Goal: Obtain resource: Obtain resource

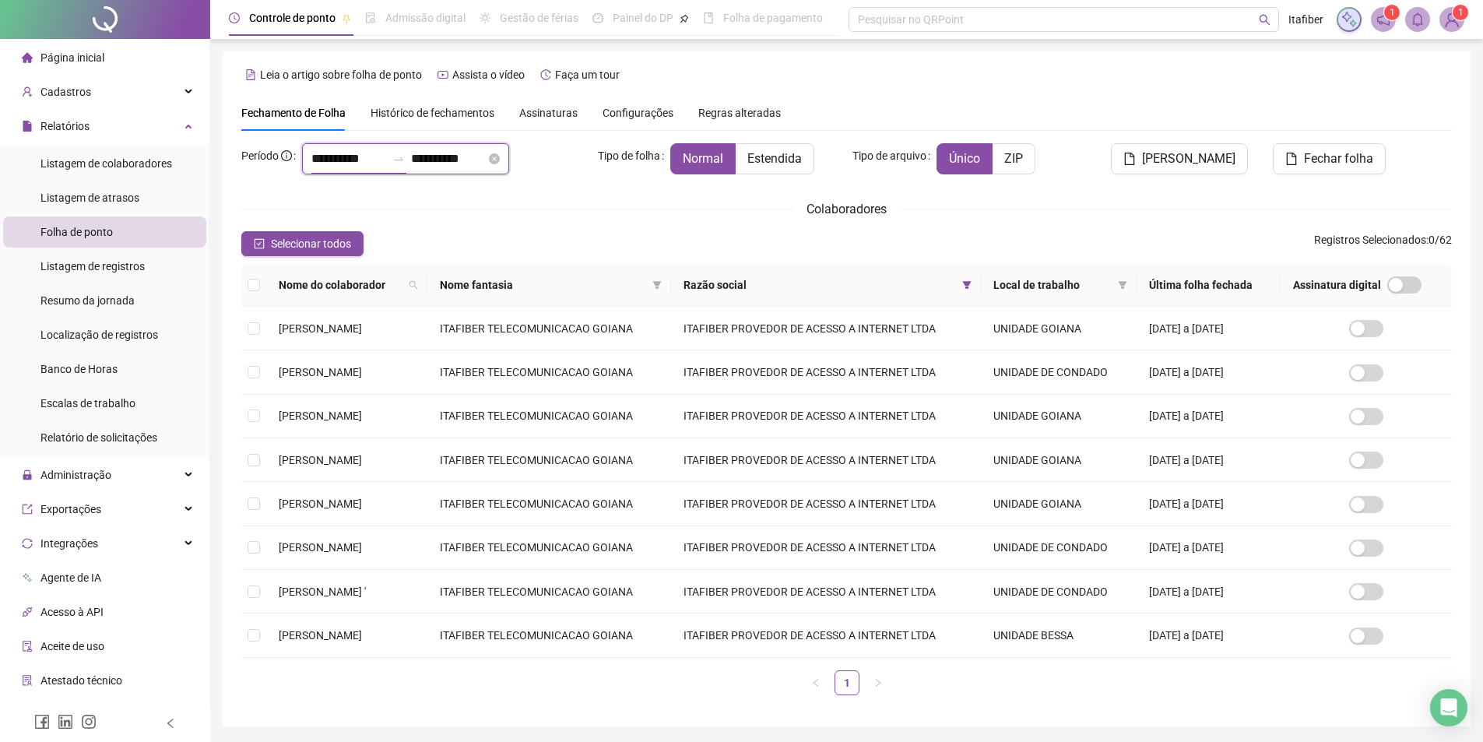
click at [386, 152] on input "**********" at bounding box center [348, 158] width 75 height 19
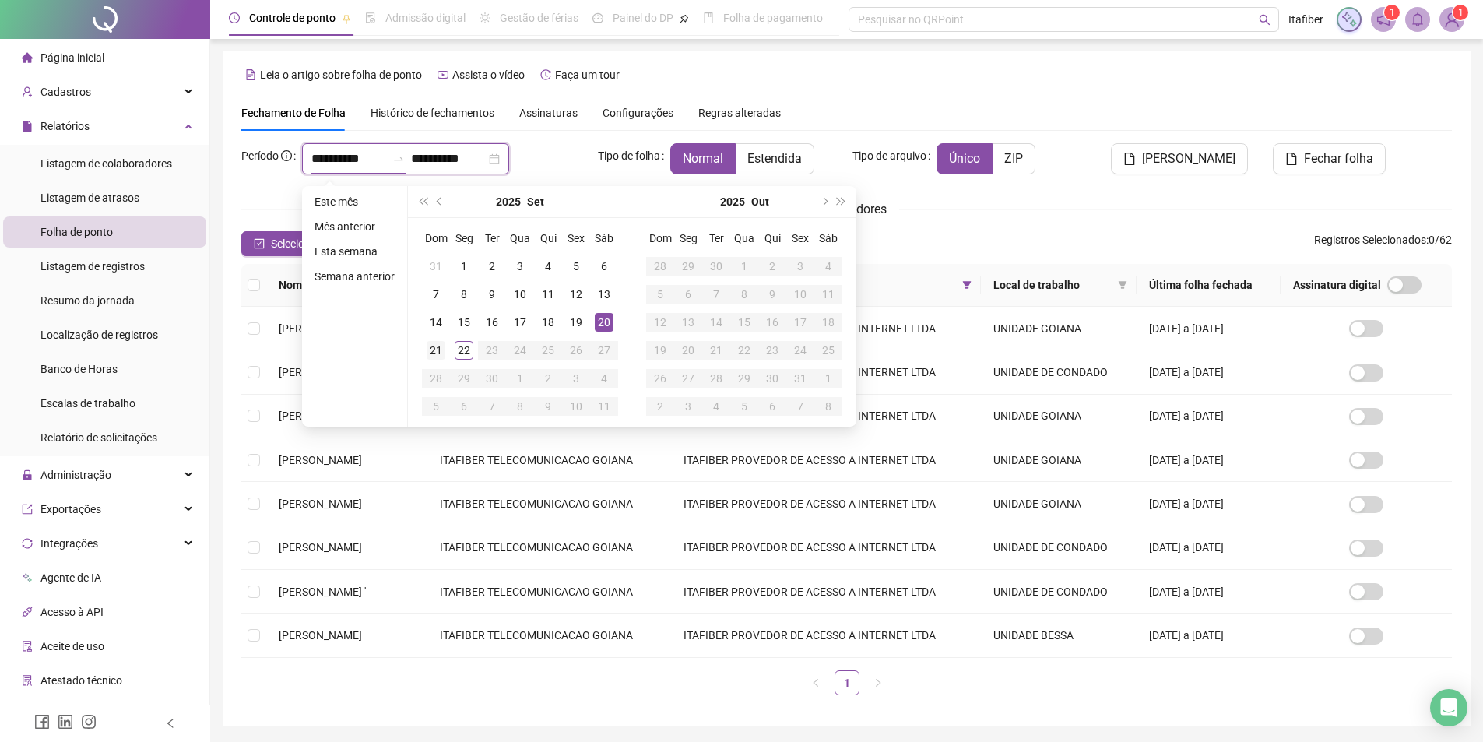
type input "**********"
click at [432, 357] on div "21" at bounding box center [436, 350] width 19 height 19
type input "**********"
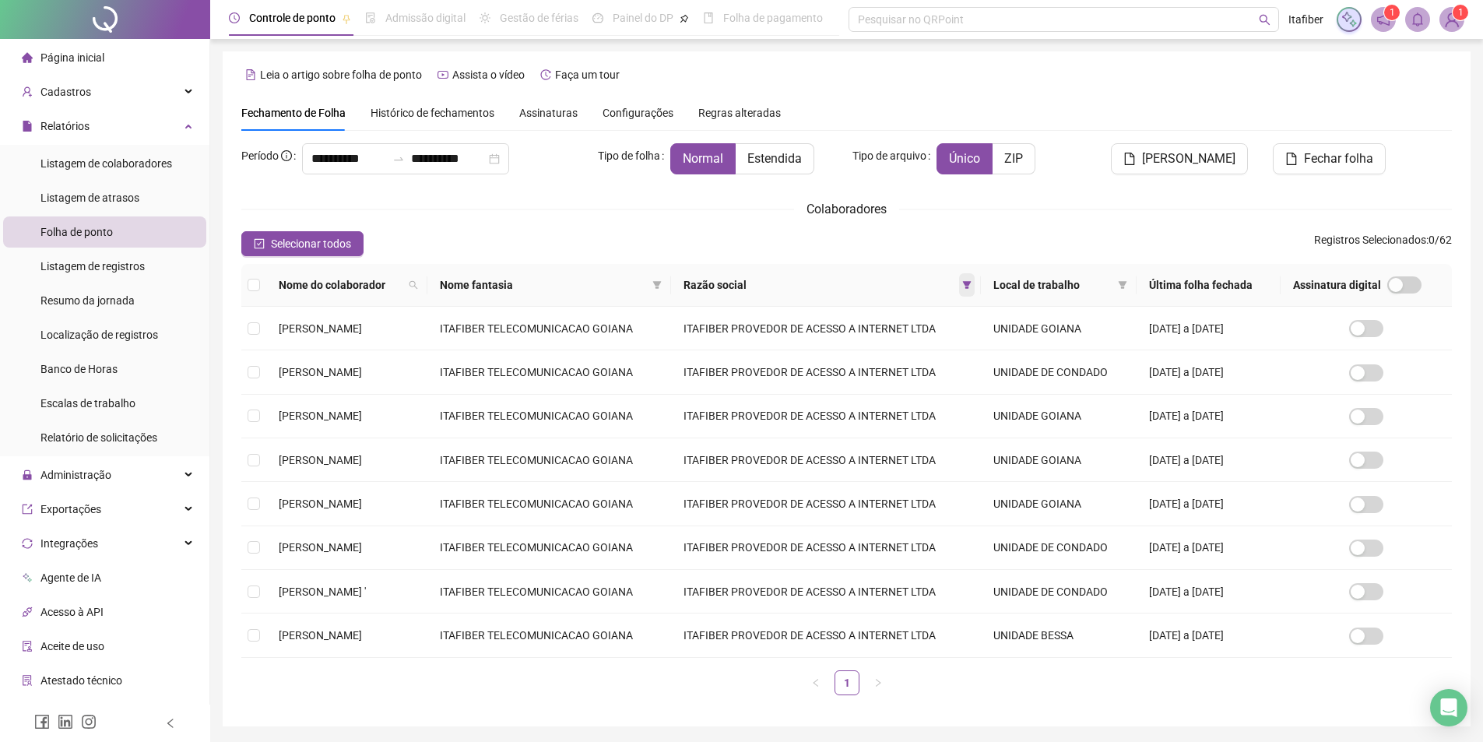
click at [972, 281] on icon "filter" at bounding box center [966, 284] width 9 height 9
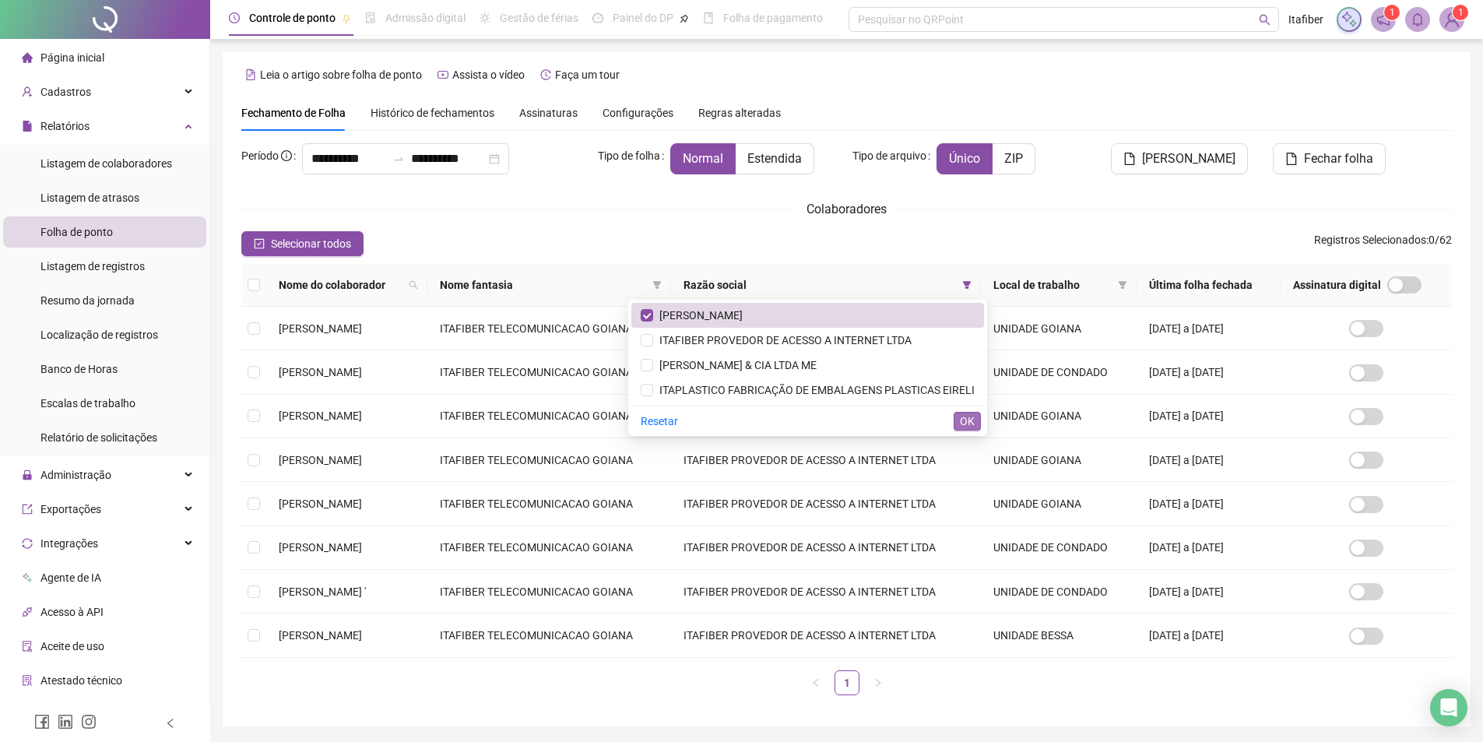
click at [960, 423] on span "OK" at bounding box center [967, 421] width 15 height 17
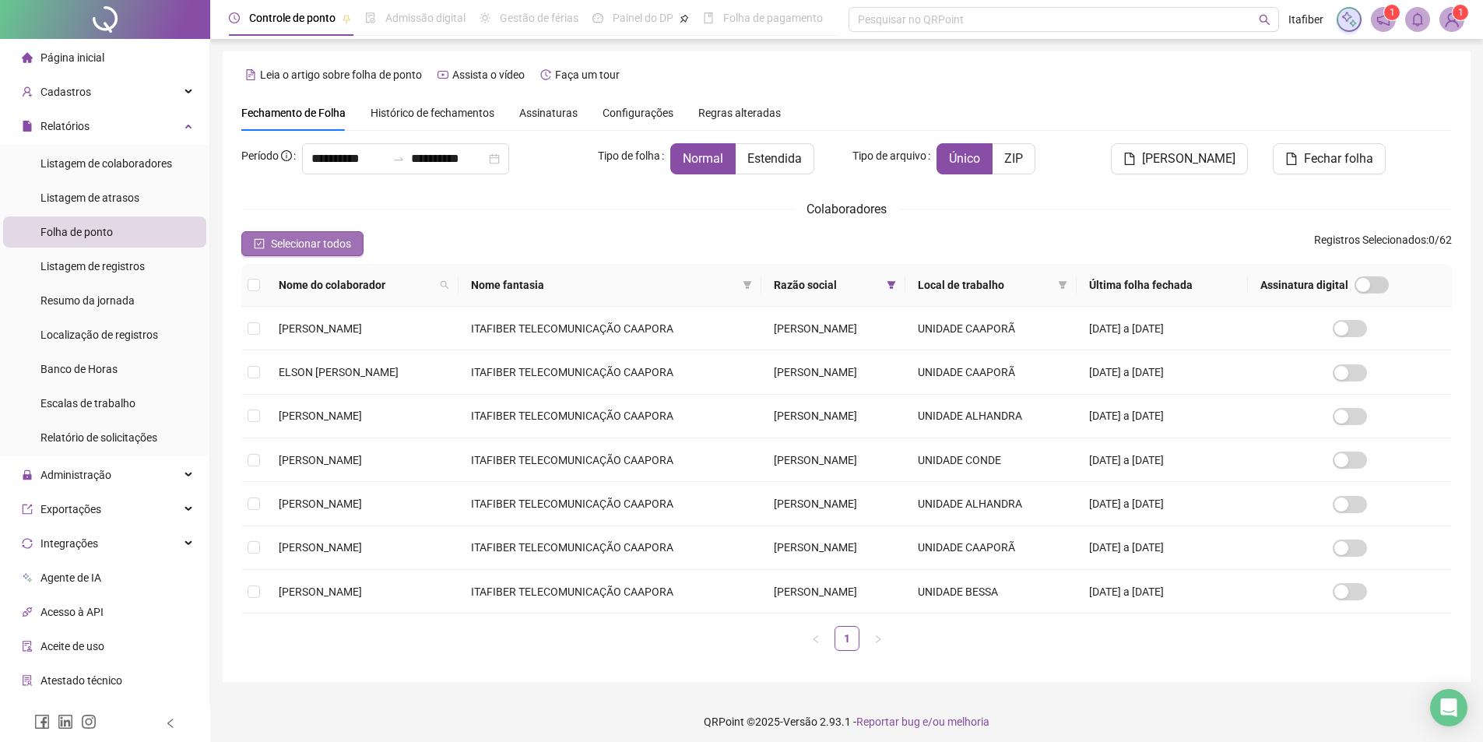
click at [279, 250] on span "Selecionar todos" at bounding box center [311, 243] width 80 height 17
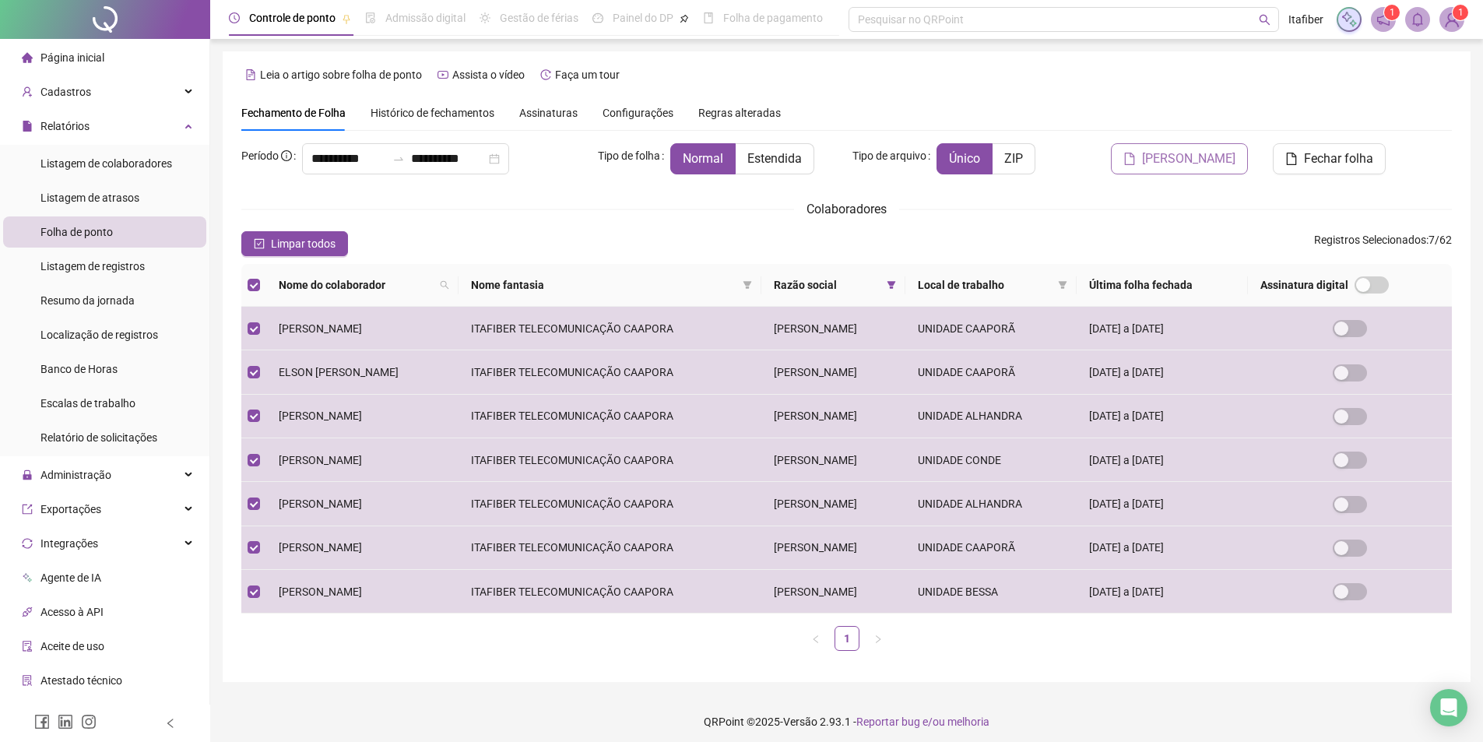
click at [1169, 161] on span "[PERSON_NAME]" at bounding box center [1188, 158] width 93 height 19
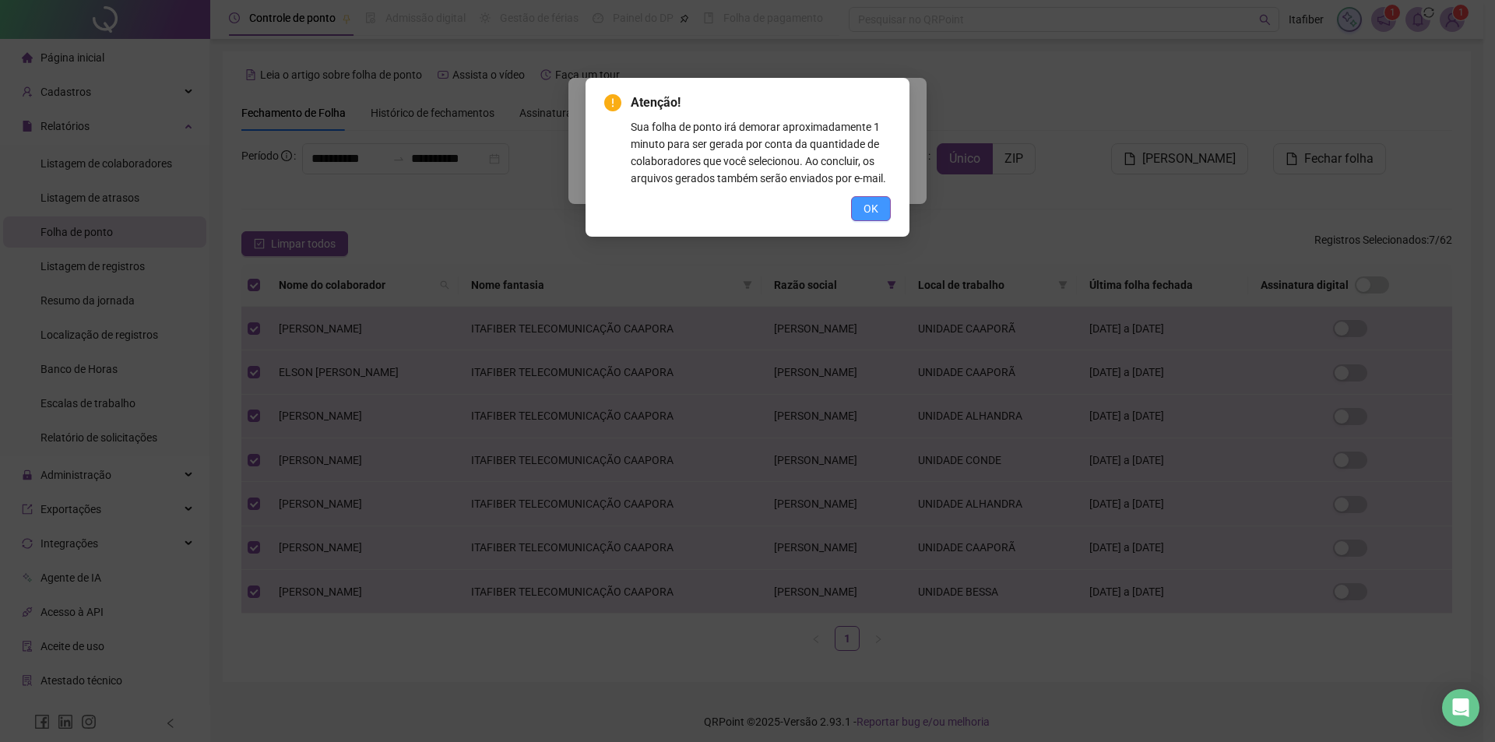
click at [876, 213] on span "OK" at bounding box center [870, 208] width 15 height 17
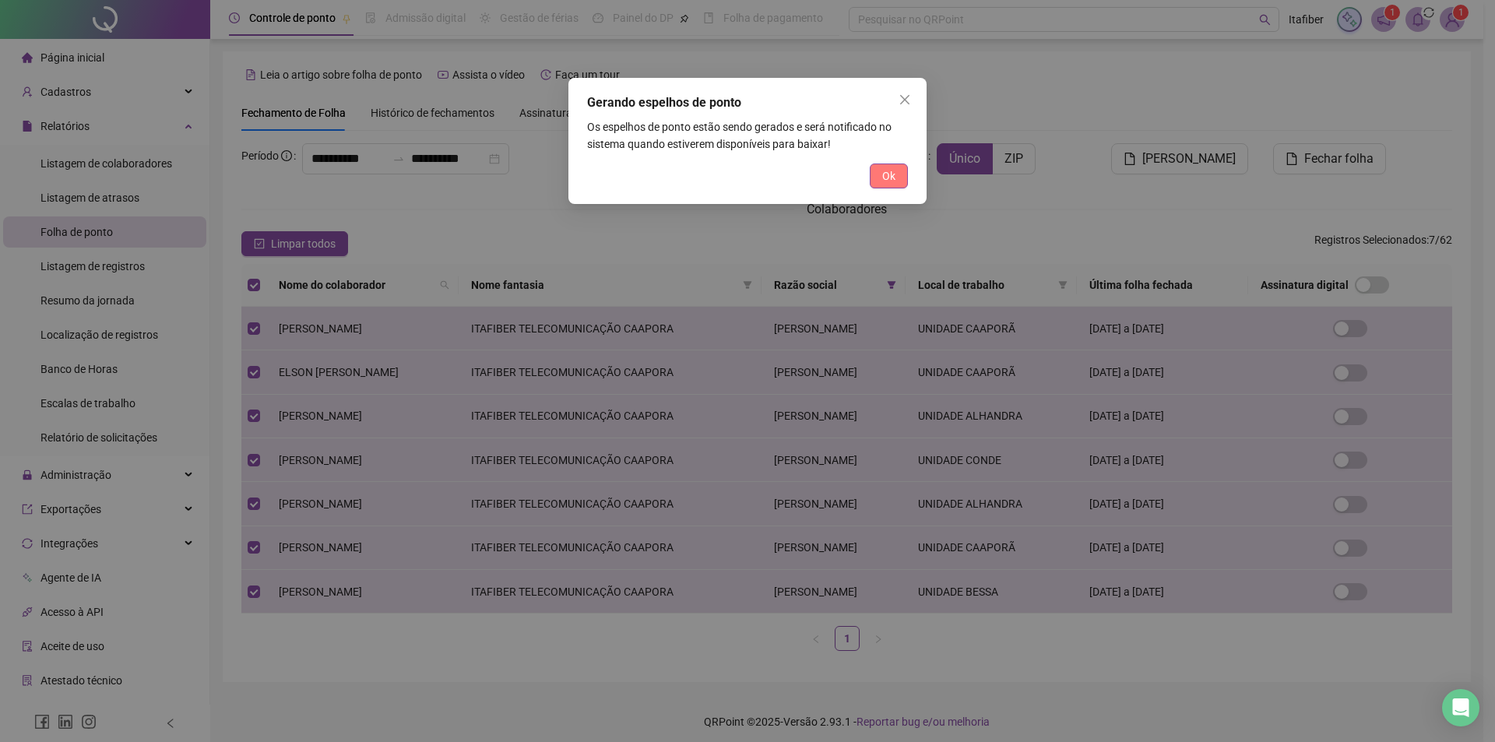
click at [889, 167] on span "Ok" at bounding box center [888, 175] width 13 height 17
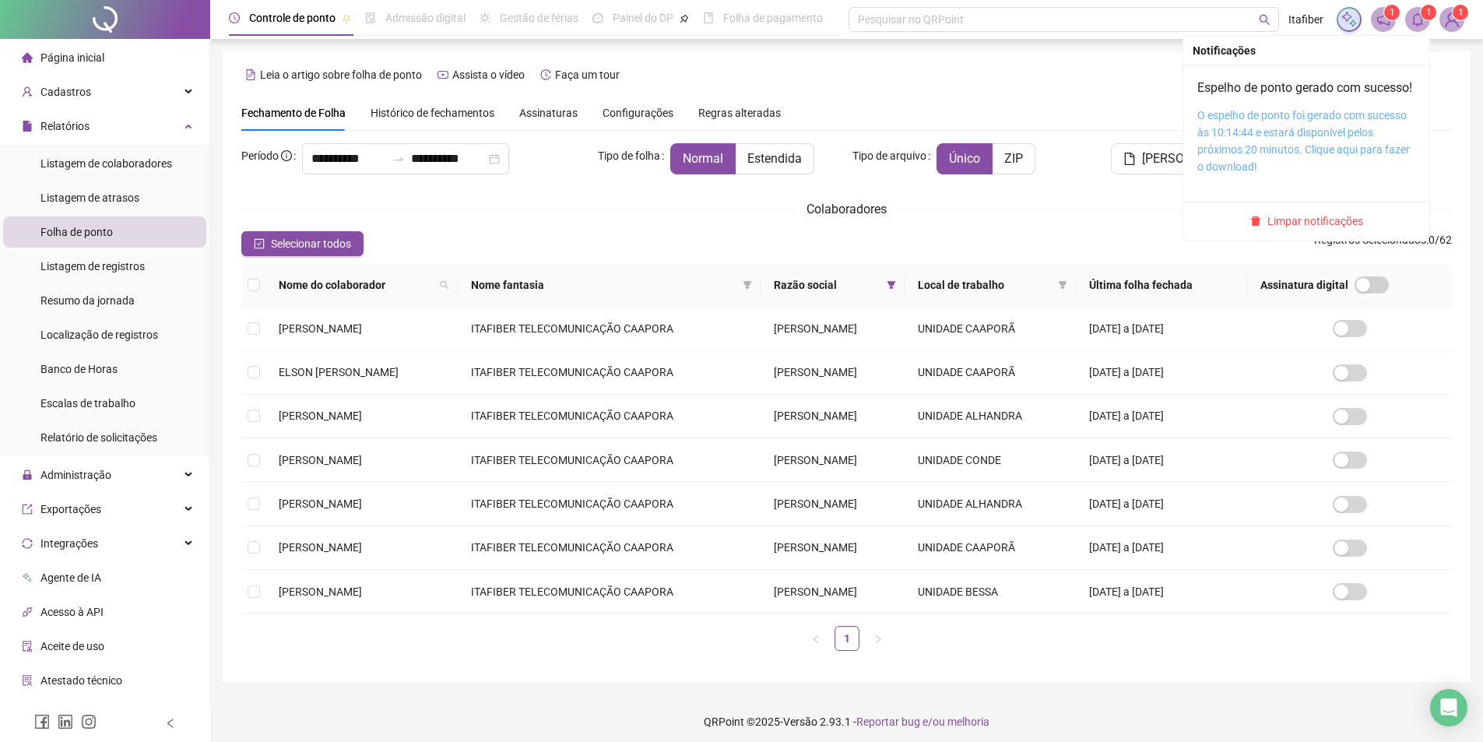
click at [1315, 149] on link "O espelho de ponto foi gerado com sucesso às 10:14:44 e estará disponível pelos…" at bounding box center [1303, 141] width 213 height 64
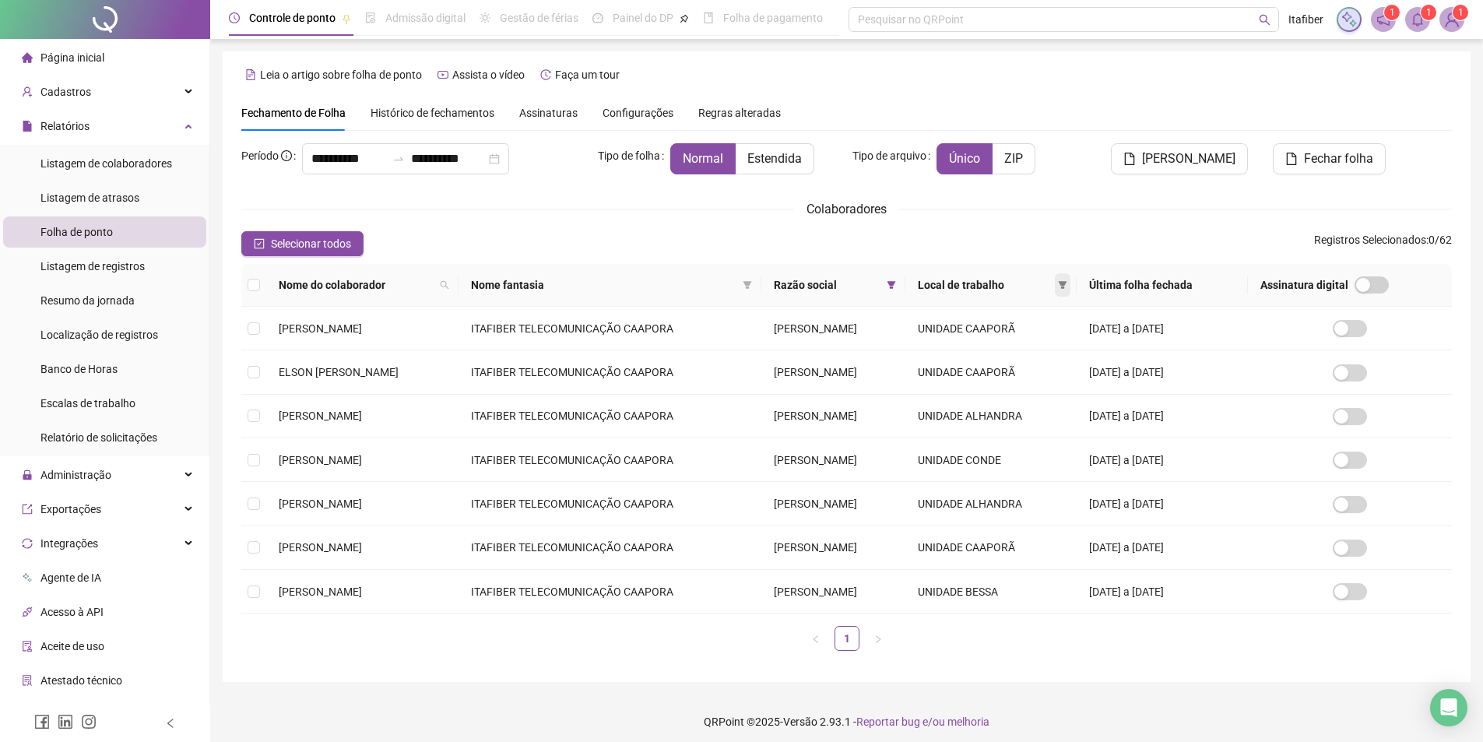
click at [1067, 287] on icon "filter" at bounding box center [1062, 284] width 9 height 9
click at [895, 283] on icon "filter" at bounding box center [891, 285] width 9 height 8
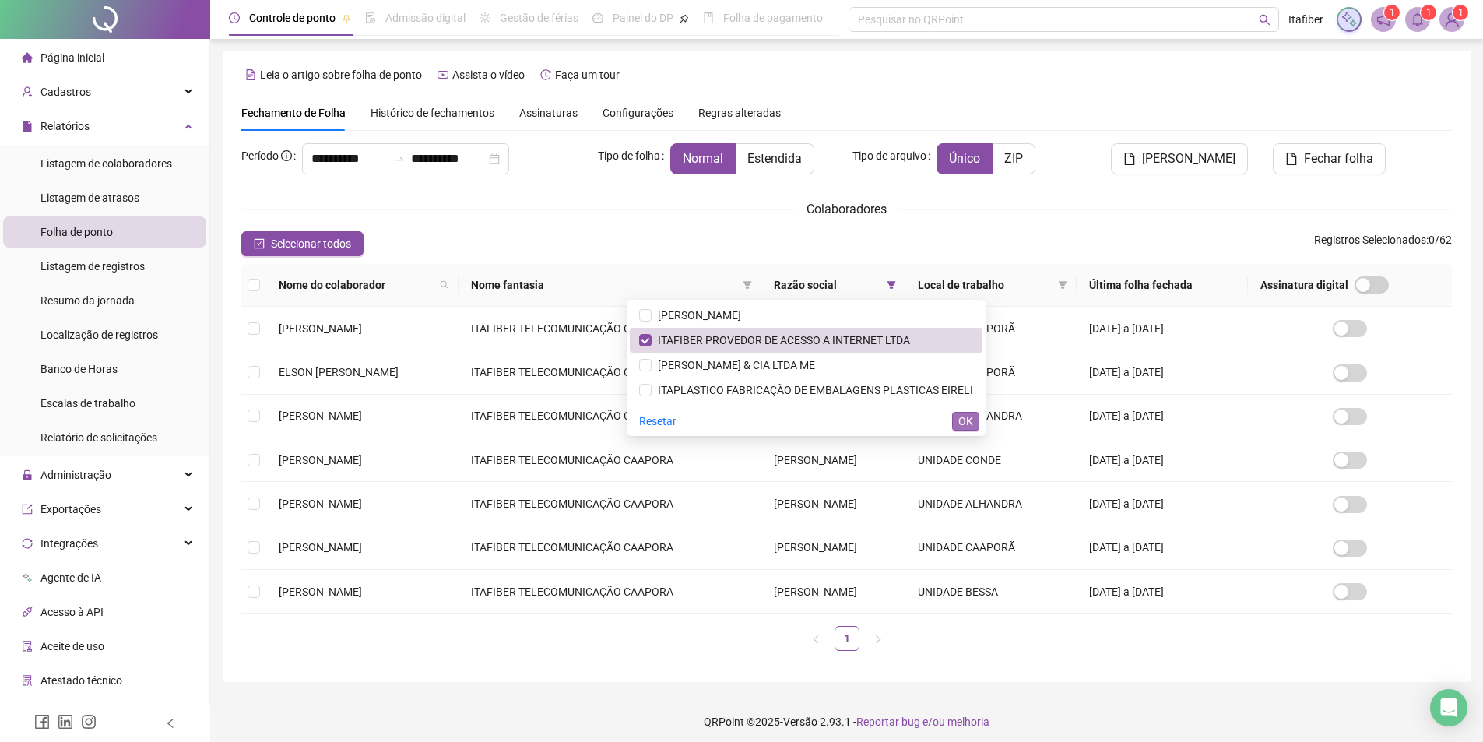
click at [965, 420] on span "OK" at bounding box center [965, 421] width 15 height 17
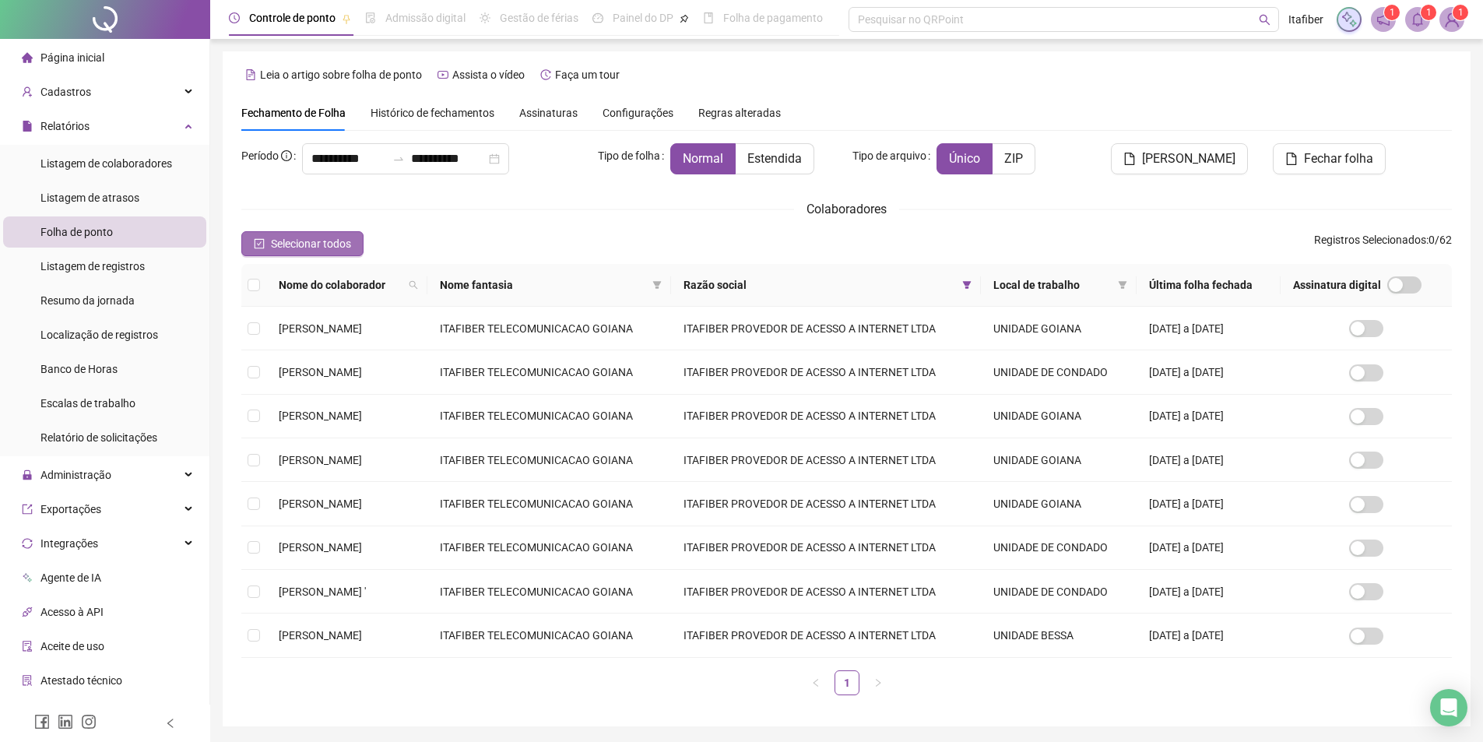
click at [308, 238] on span "Selecionar todos" at bounding box center [311, 243] width 80 height 17
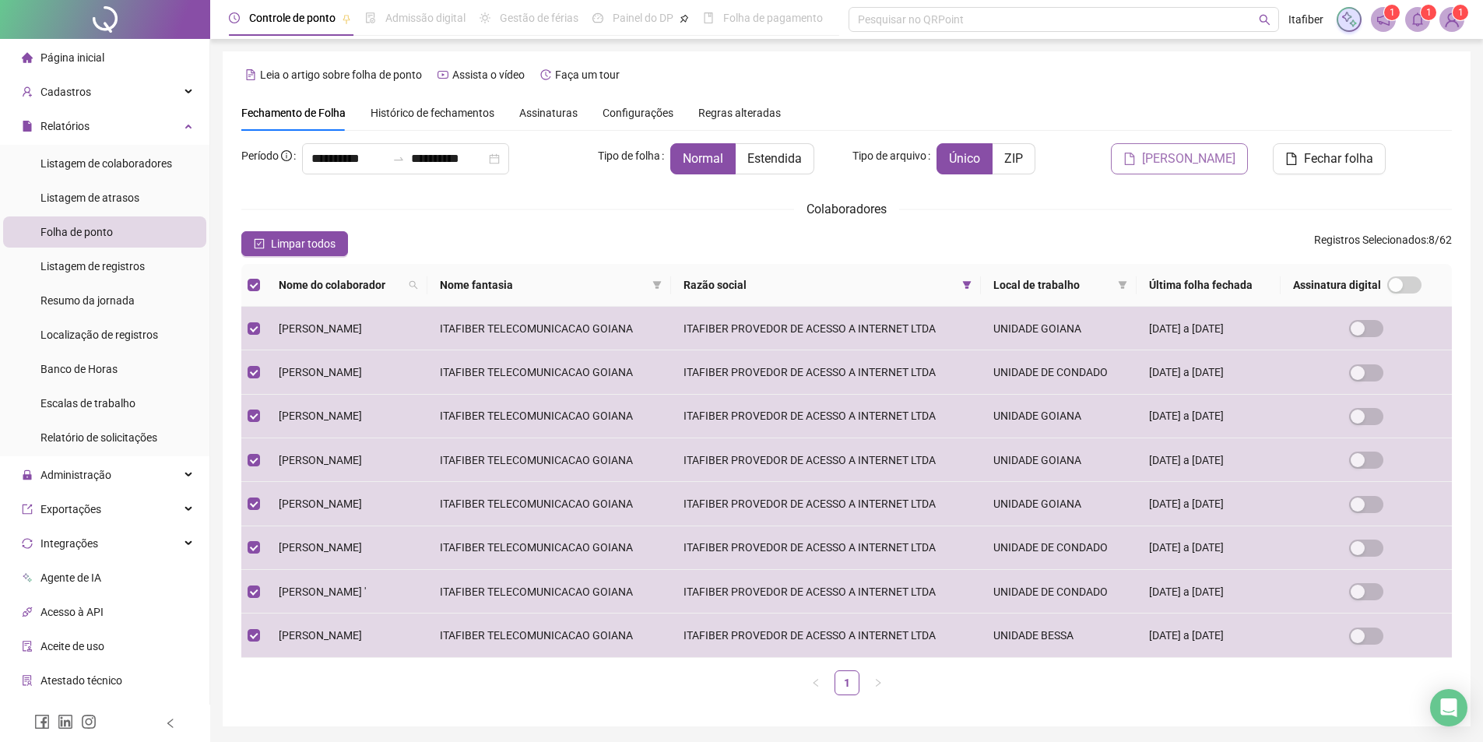
click at [1204, 157] on span "[PERSON_NAME]" at bounding box center [1188, 158] width 93 height 19
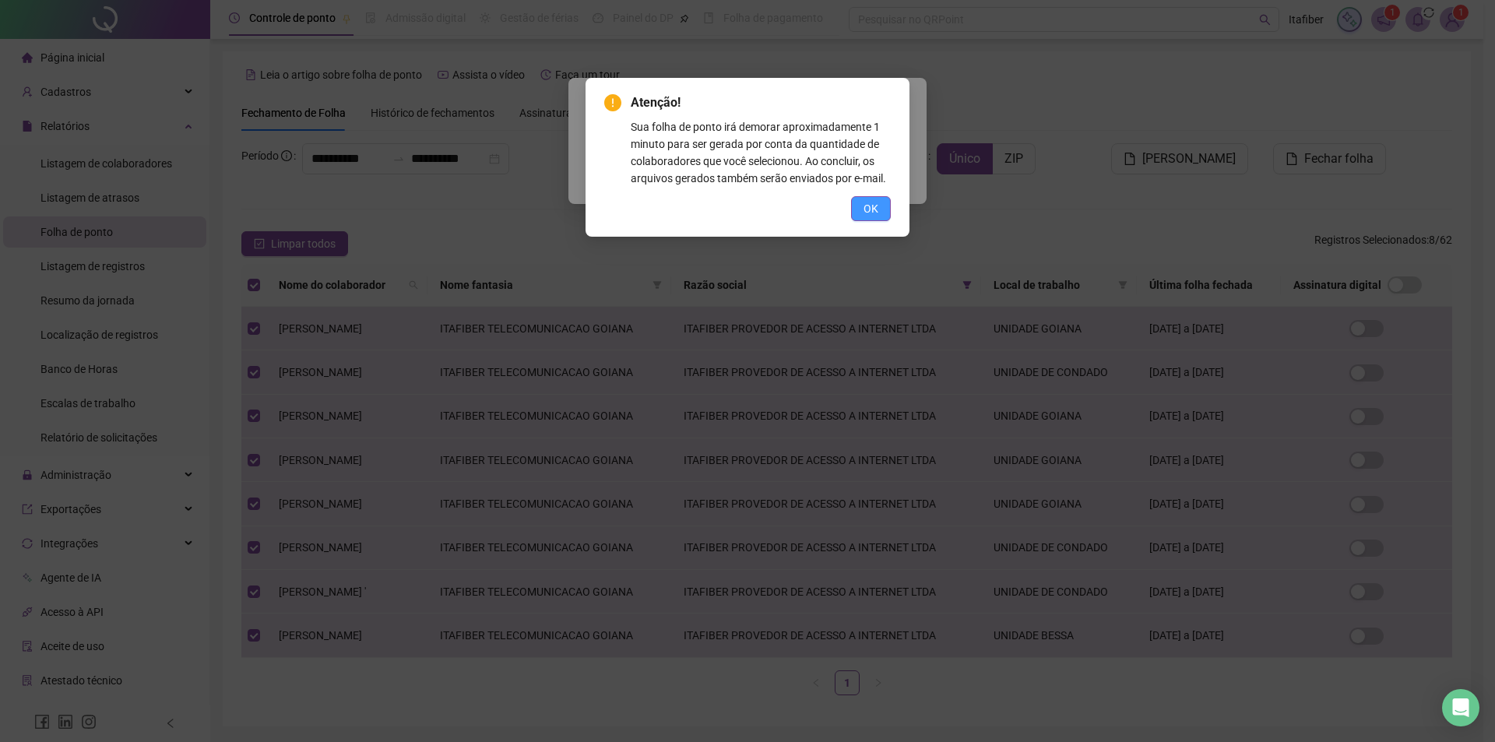
click at [863, 204] on button "OK" at bounding box center [871, 208] width 40 height 25
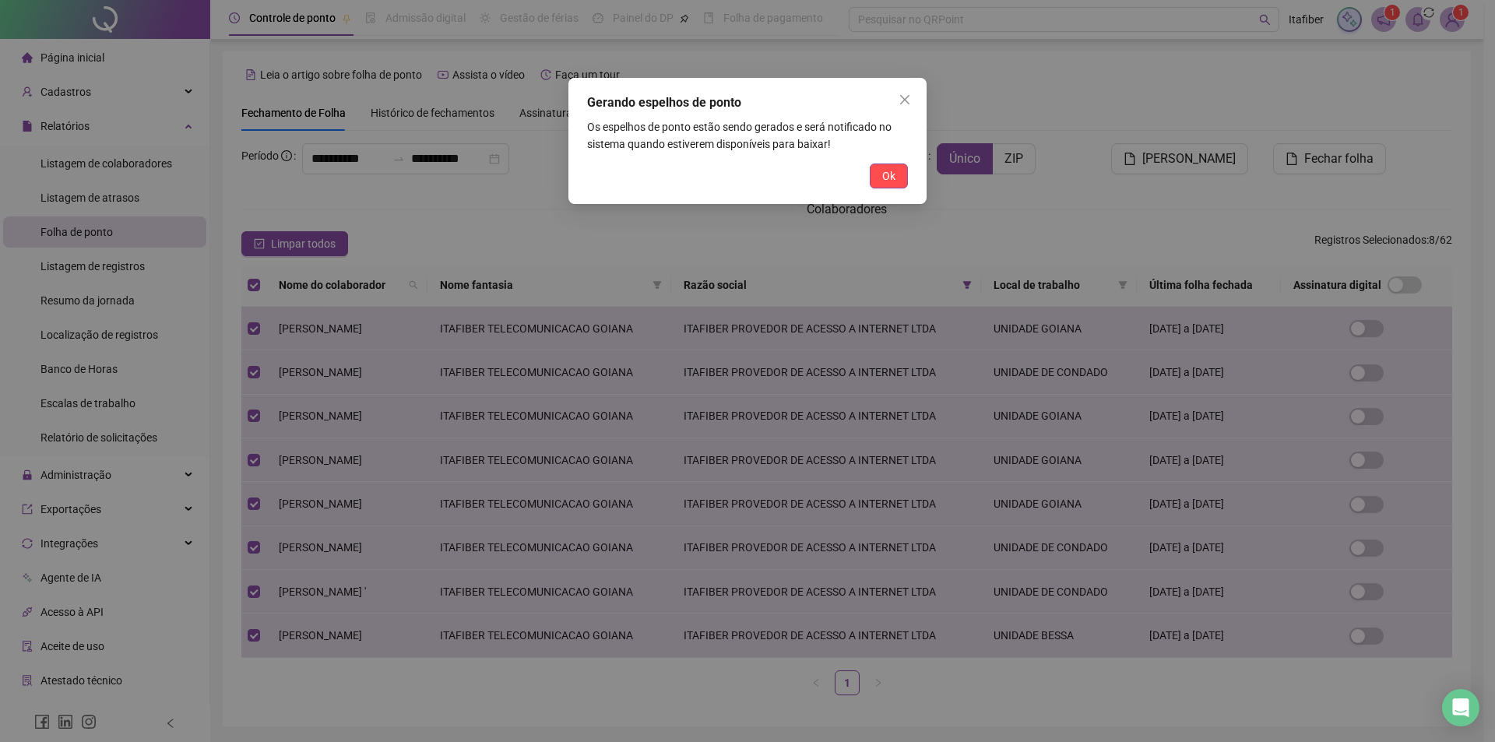
click at [889, 177] on span "Ok" at bounding box center [888, 175] width 13 height 17
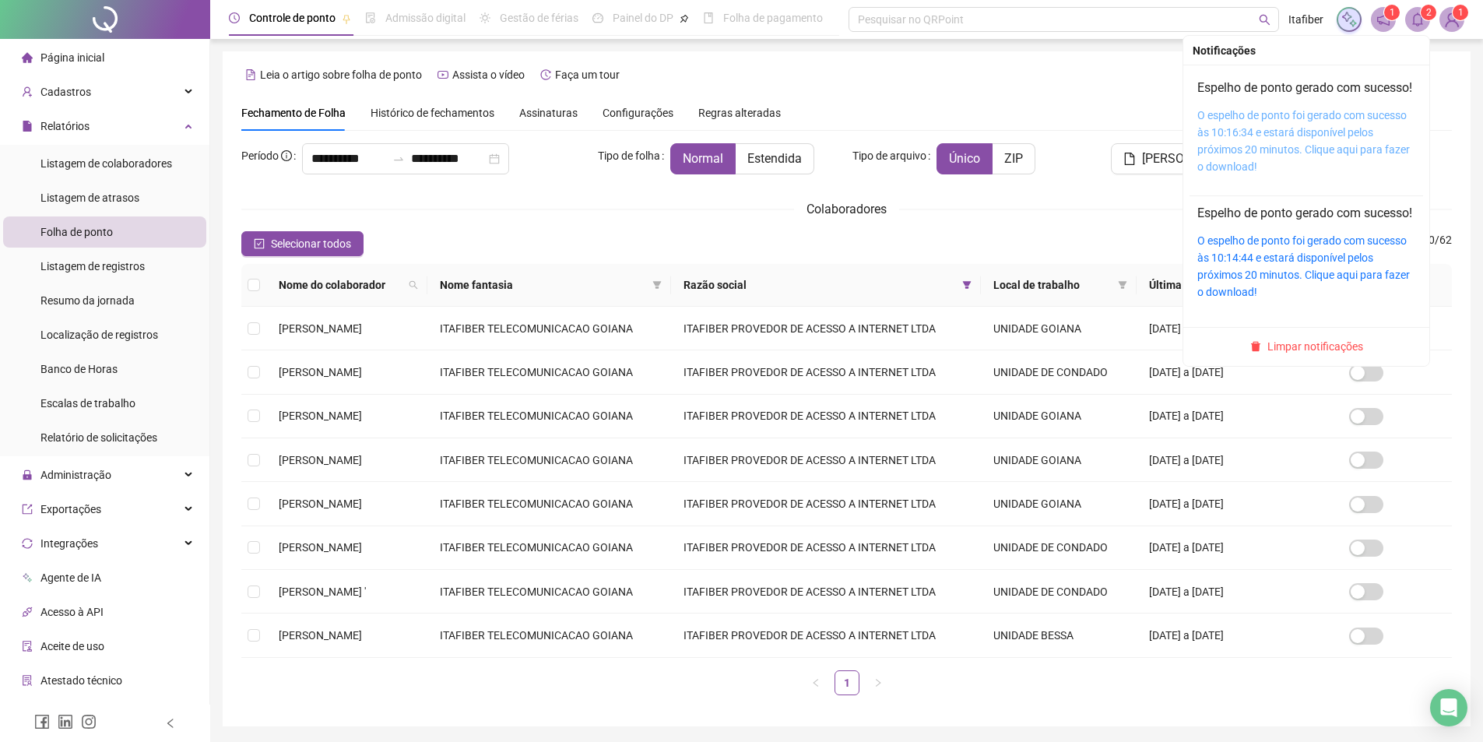
click at [1271, 143] on link "O espelho de ponto foi gerado com sucesso às 10:16:34 e estará disponível pelos…" at bounding box center [1303, 141] width 213 height 64
